Goal: Information Seeking & Learning: Learn about a topic

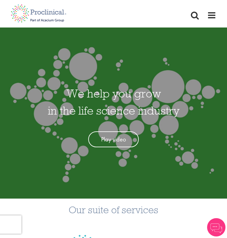
click at [211, 16] on span at bounding box center [211, 15] width 9 height 9
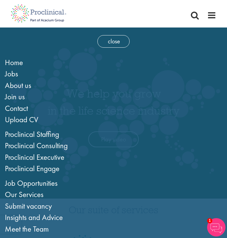
click at [129, 69] on li "Jobs" at bounding box center [113, 74] width 217 height 12
click at [115, 41] on span "close" at bounding box center [113, 41] width 32 height 13
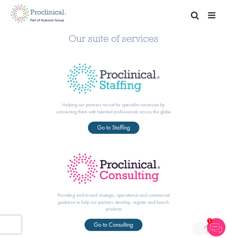
scroll to position [171, 0]
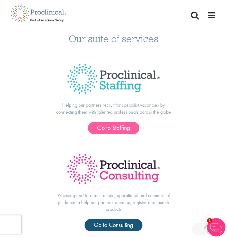
click at [116, 129] on span "Go to Staffing" at bounding box center [113, 128] width 33 height 8
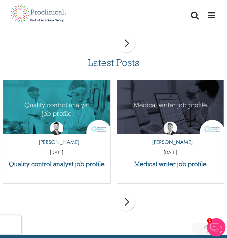
scroll to position [822, 0]
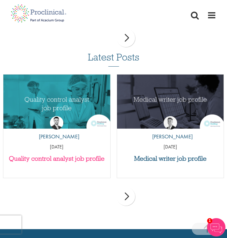
click at [59, 155] on h3 "Quality control analyst job profile" at bounding box center [56, 158] width 101 height 7
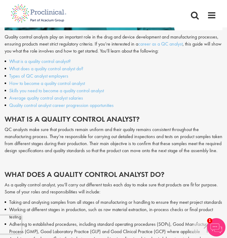
scroll to position [250, 0]
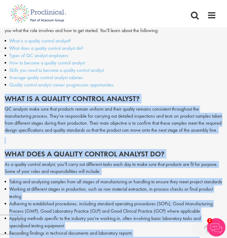
drag, startPoint x: 195, startPoint y: 125, endPoint x: 2, endPoint y: 100, distance: 193.9
copy div "What is a quality control analyst? QC analysts make sure that products remain u…"
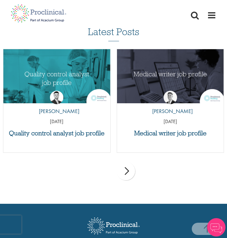
scroll to position [848, 0]
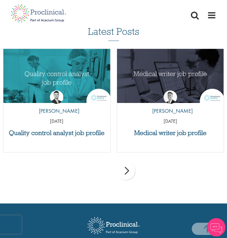
click at [126, 165] on div "next" at bounding box center [126, 171] width 18 height 18
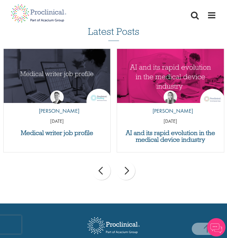
click at [126, 165] on div "next" at bounding box center [126, 171] width 18 height 18
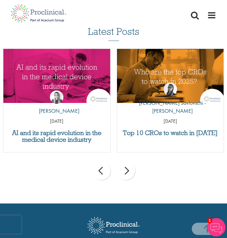
click at [126, 165] on div "next" at bounding box center [126, 171] width 18 height 18
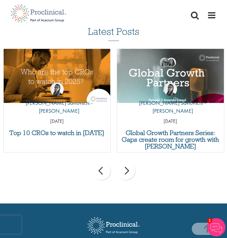
click at [126, 165] on div "next" at bounding box center [126, 171] width 18 height 18
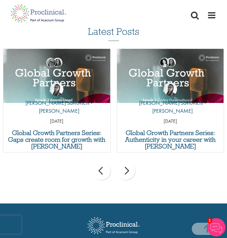
click at [126, 165] on div "next" at bounding box center [126, 171] width 18 height 18
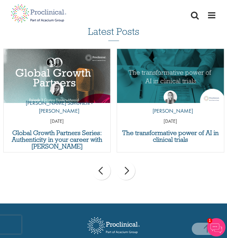
click at [126, 165] on div "next" at bounding box center [126, 171] width 18 height 18
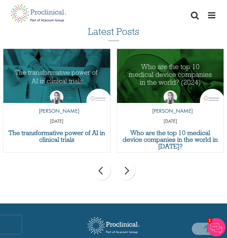
click at [126, 165] on div "next" at bounding box center [126, 171] width 18 height 18
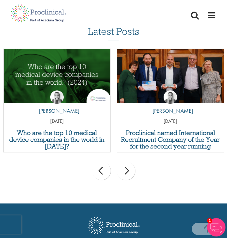
click at [126, 165] on div "next" at bounding box center [126, 171] width 18 height 18
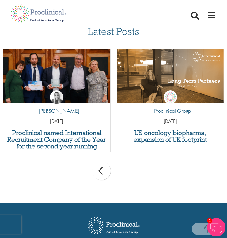
click at [126, 165] on div "prev next" at bounding box center [113, 172] width 227 height 27
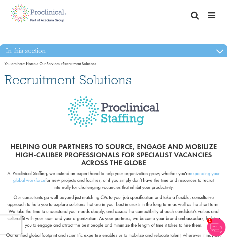
scroll to position [0, 0]
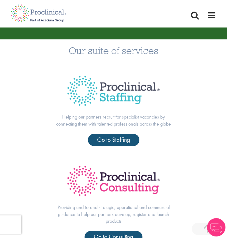
scroll to position [160, 0]
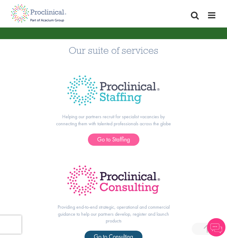
click at [117, 141] on span "Go to Staffing" at bounding box center [113, 140] width 33 height 8
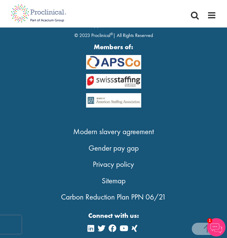
scroll to position [1054, 0]
